Goal: Navigation & Orientation: Find specific page/section

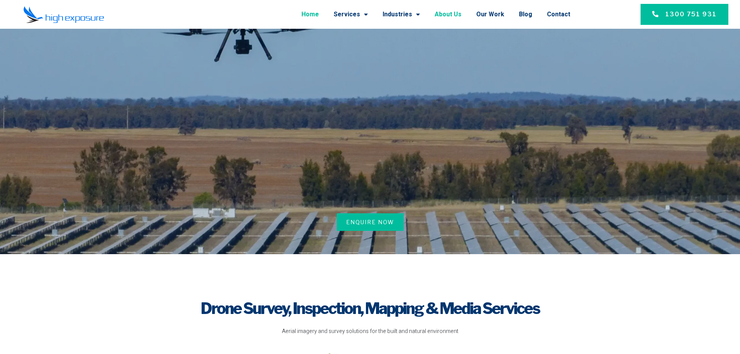
click at [456, 13] on link "About Us" at bounding box center [448, 14] width 27 height 20
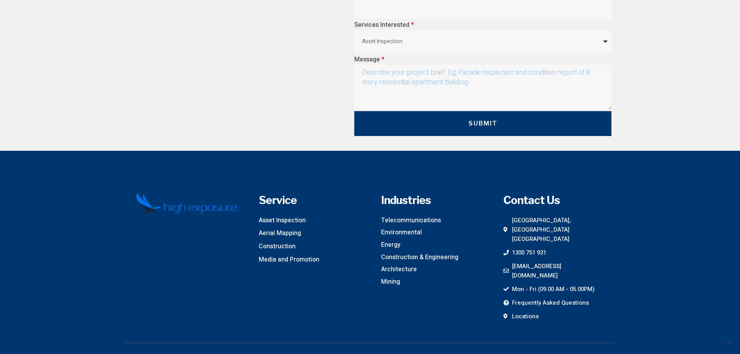
scroll to position [2252, 0]
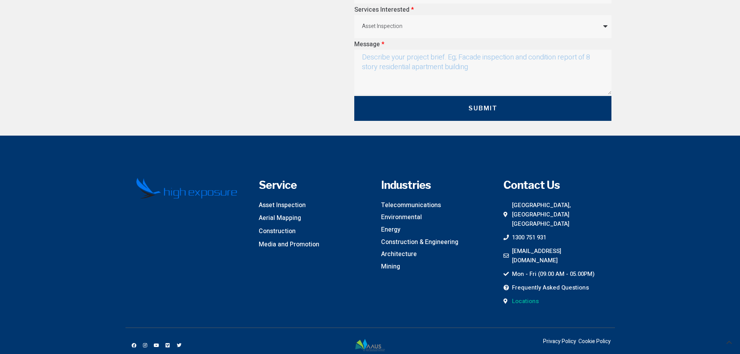
click at [522, 296] on span "Locations" at bounding box center [524, 300] width 29 height 9
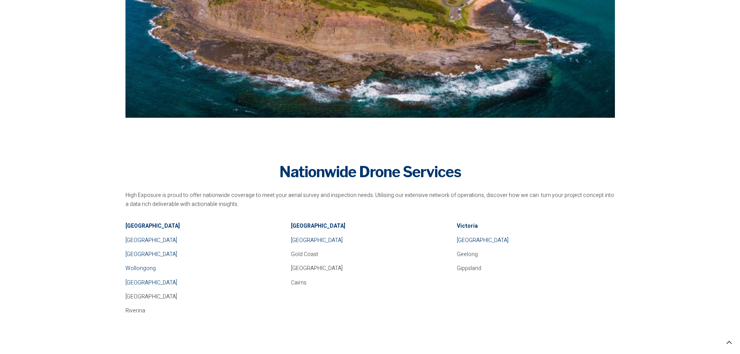
scroll to position [388, 0]
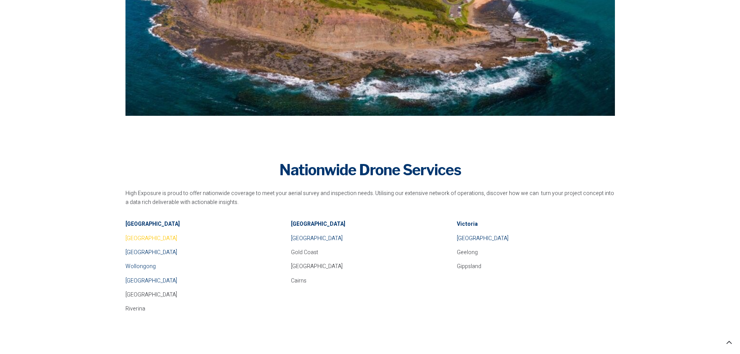
click at [130, 237] on span "Sydney" at bounding box center [151, 238] width 52 height 8
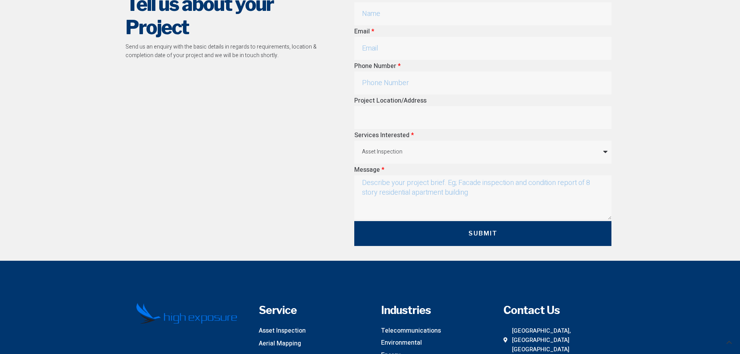
scroll to position [2951, 0]
